Goal: Communication & Community: Answer question/provide support

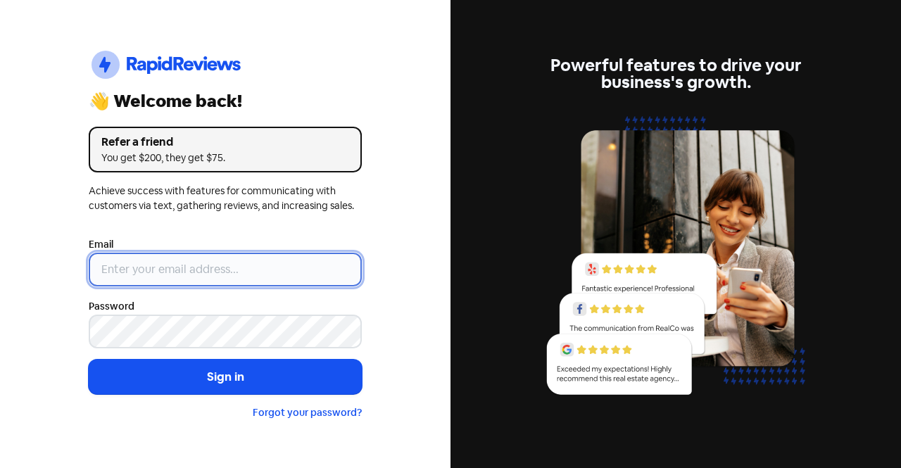
click at [294, 272] on input "email" at bounding box center [225, 270] width 273 height 34
type input "[EMAIL_ADDRESS][DOMAIN_NAME]"
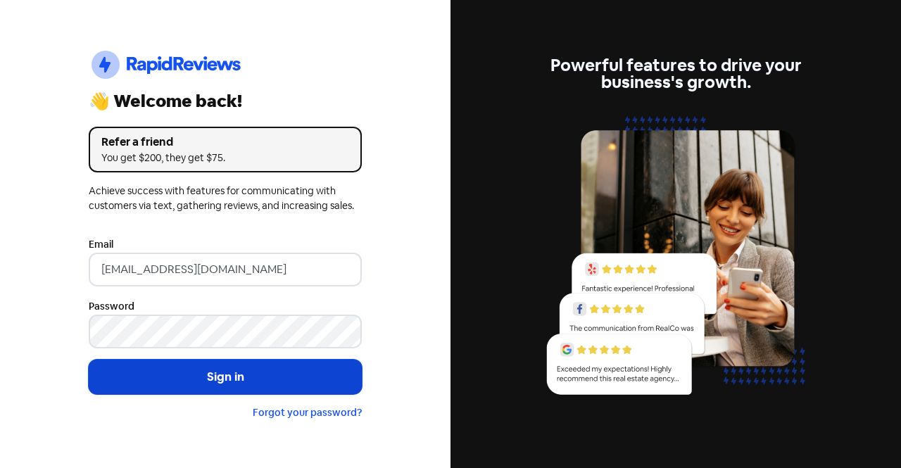
click at [307, 373] on button "Sign in" at bounding box center [225, 377] width 273 height 35
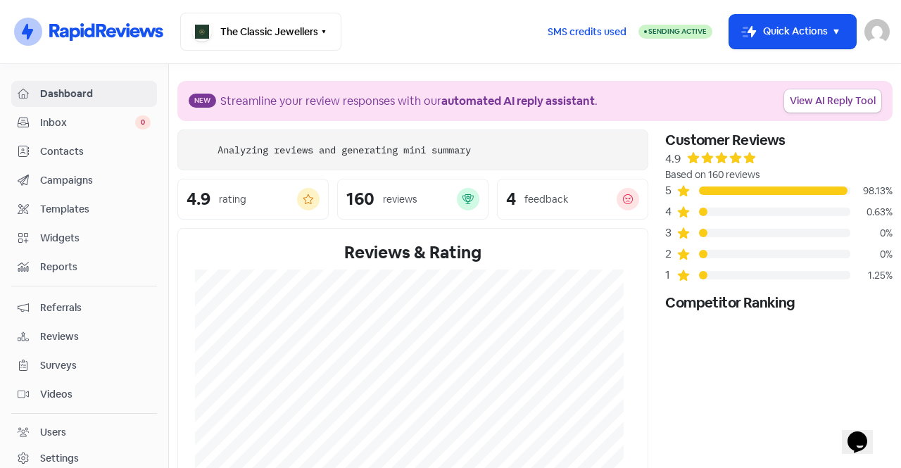
click at [86, 125] on span "Inbox" at bounding box center [87, 122] width 95 height 15
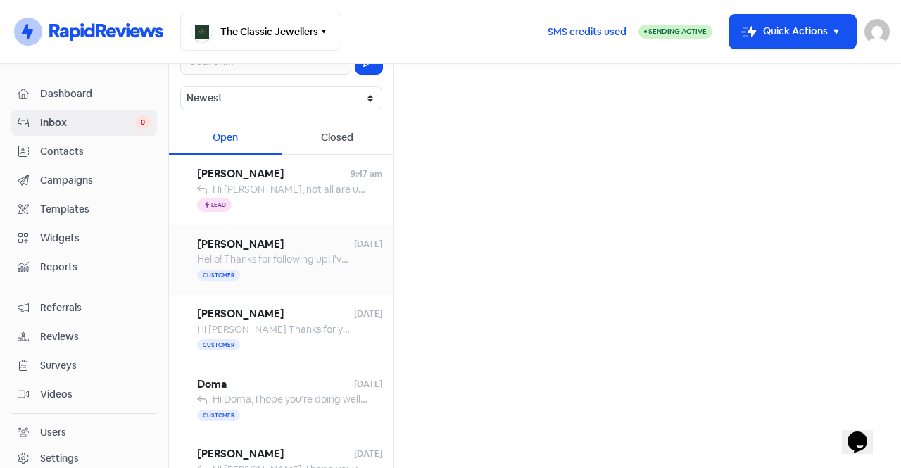
scroll to position [64, 0]
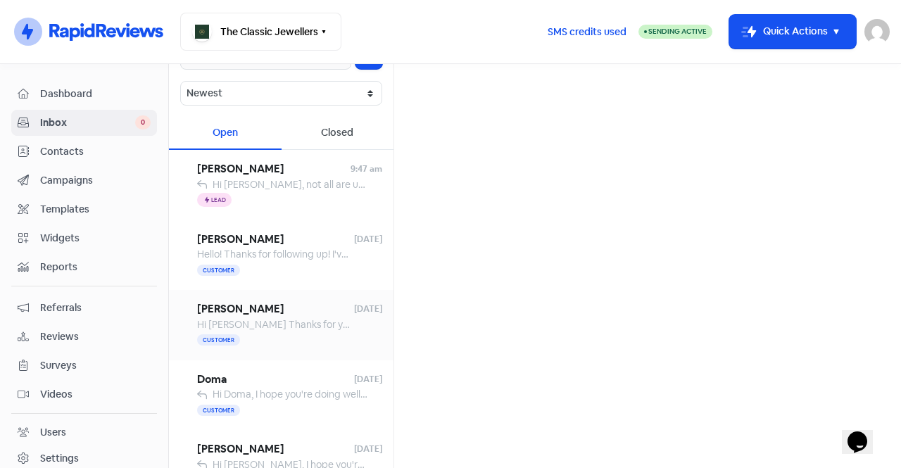
click at [271, 319] on span "Hi [PERSON_NAME] Thanks for your message. I'm still in the process of deciding …" at bounding box center [610, 324] width 827 height 13
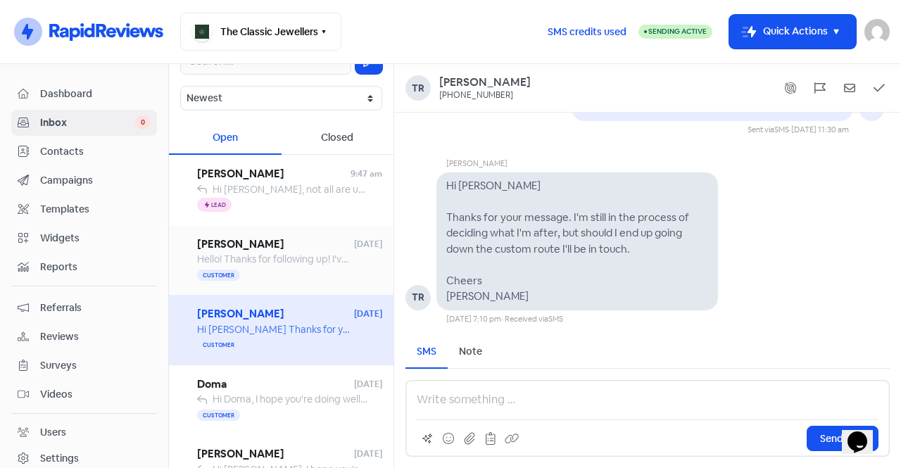
scroll to position [58, 0]
